Goal: Information Seeking & Learning: Learn about a topic

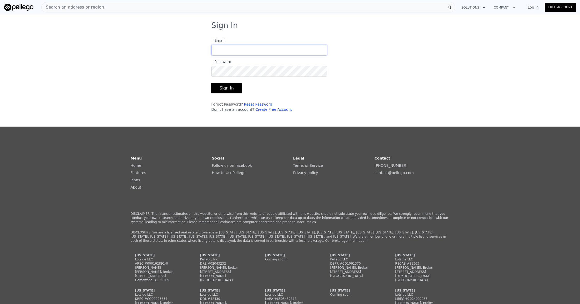
type input "[PERSON_NAME][EMAIL_ADDRESS][DOMAIN_NAME]"
click at [216, 87] on button "Sign In" at bounding box center [226, 88] width 31 height 10
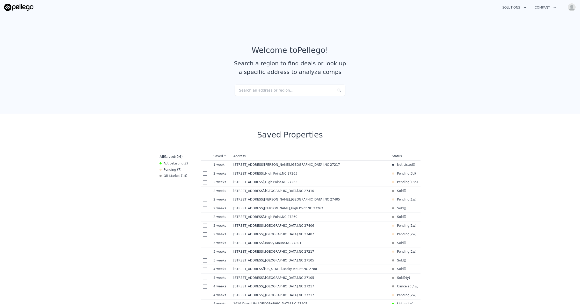
click at [292, 91] on div "Search an address or region..." at bounding box center [290, 89] width 111 height 11
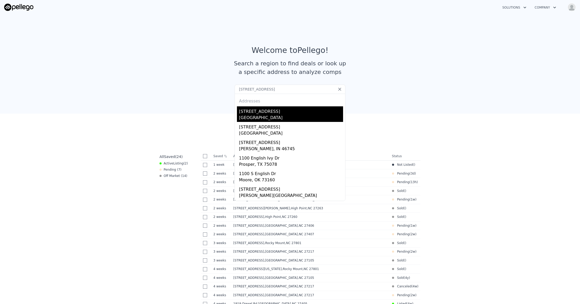
type input "[STREET_ADDRESS]"
click at [260, 118] on div "[GEOGRAPHIC_DATA]" at bounding box center [291, 117] width 104 height 7
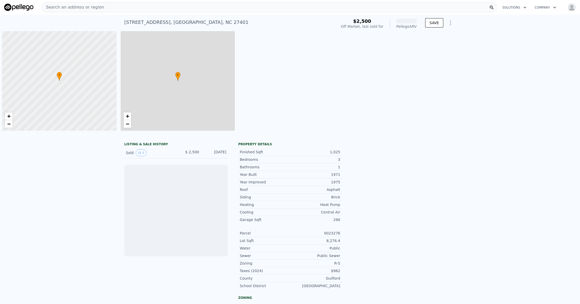
scroll to position [0, 2]
